Goal: Entertainment & Leisure: Consume media (video, audio)

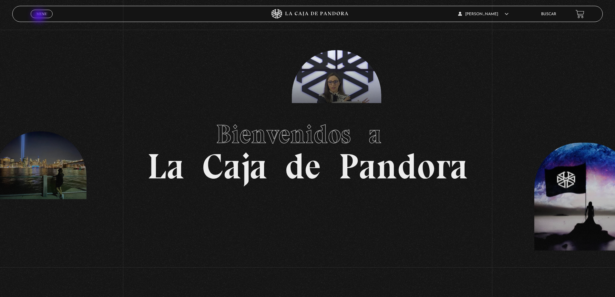
click at [39, 16] on link "Menu Cerrar" at bounding box center [42, 14] width 22 height 8
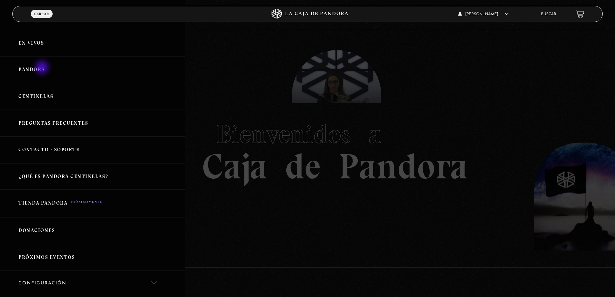
click at [43, 68] on link "Pandora" at bounding box center [92, 69] width 185 height 27
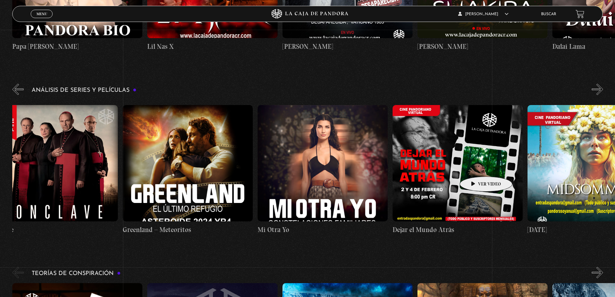
scroll to position [0, 181]
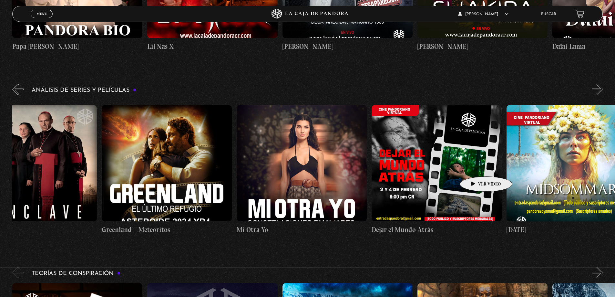
drag, startPoint x: 509, startPoint y: 165, endPoint x: 473, endPoint y: 167, distance: 36.2
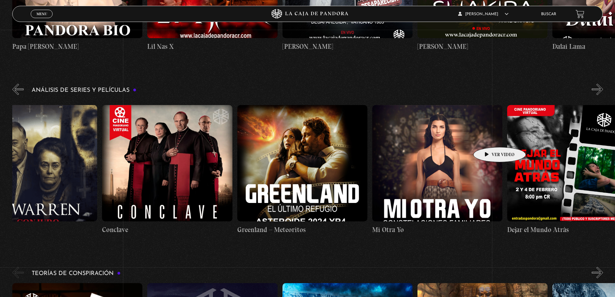
scroll to position [0, 0]
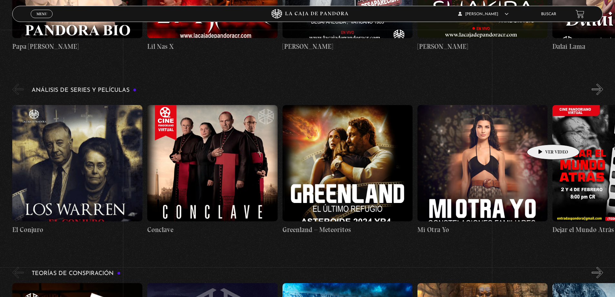
drag, startPoint x: 470, startPoint y: 125, endPoint x: 530, endPoint y: 138, distance: 61.1
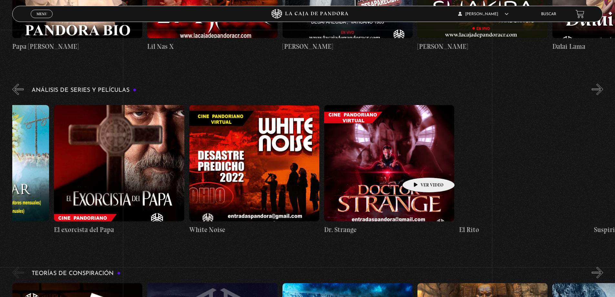
scroll to position [0, 835]
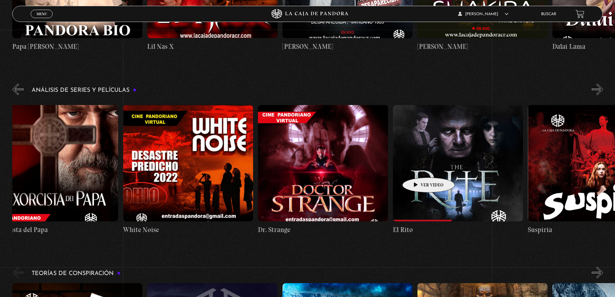
drag, startPoint x: 567, startPoint y: 166, endPoint x: 398, endPoint y: 170, distance: 168.9
